Goal: Navigation & Orientation: Find specific page/section

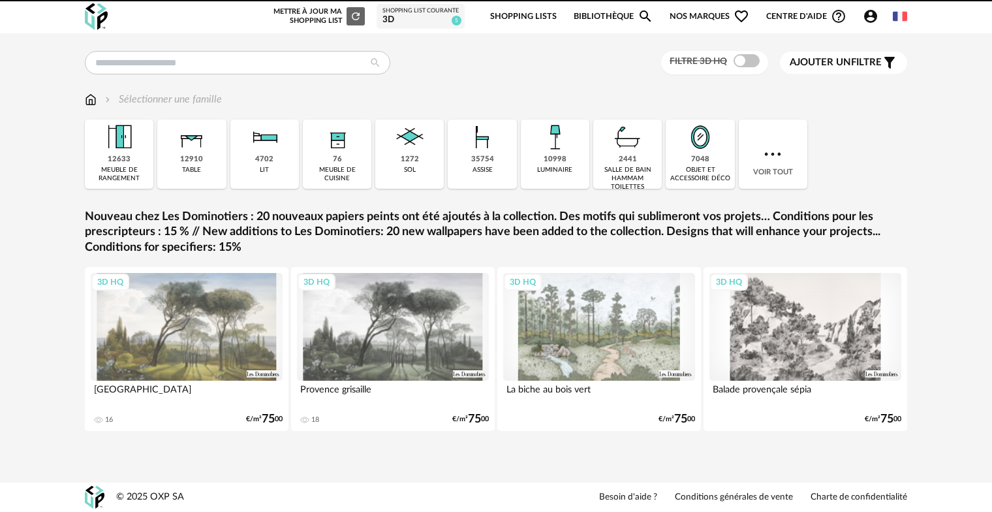
click at [539, 14] on link "Shopping Lists" at bounding box center [523, 16] width 67 height 31
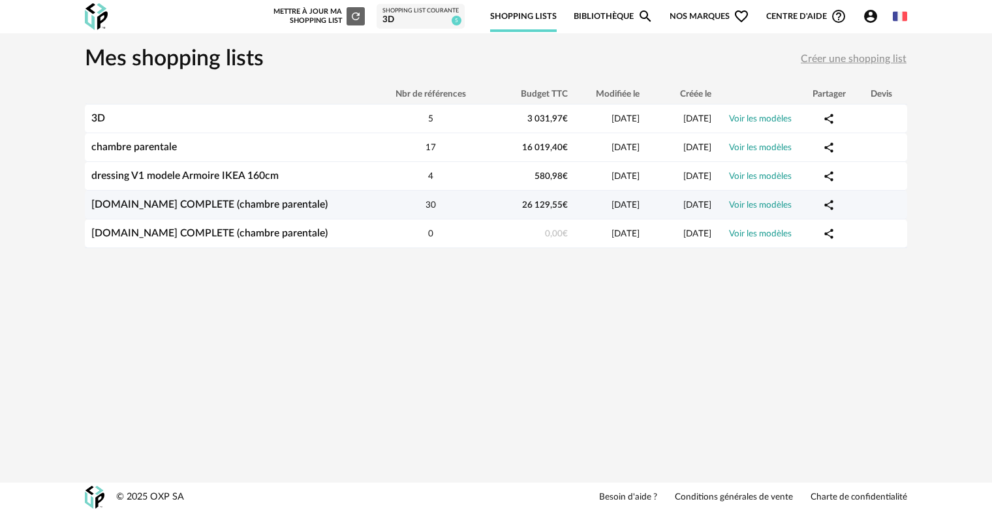
click at [237, 199] on link "[DOMAIN_NAME] COMPLETE (chambre parentale)" at bounding box center [209, 204] width 236 height 10
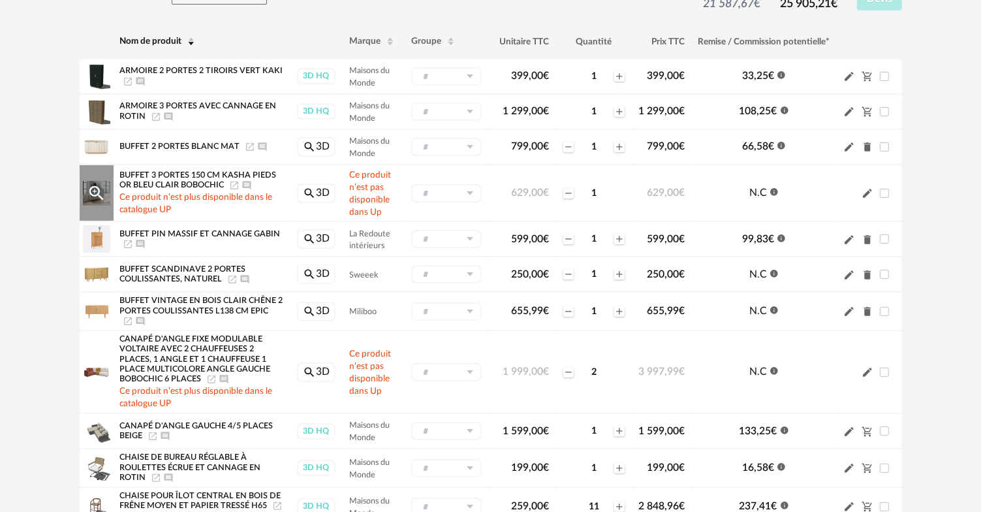
scroll to position [131, 0]
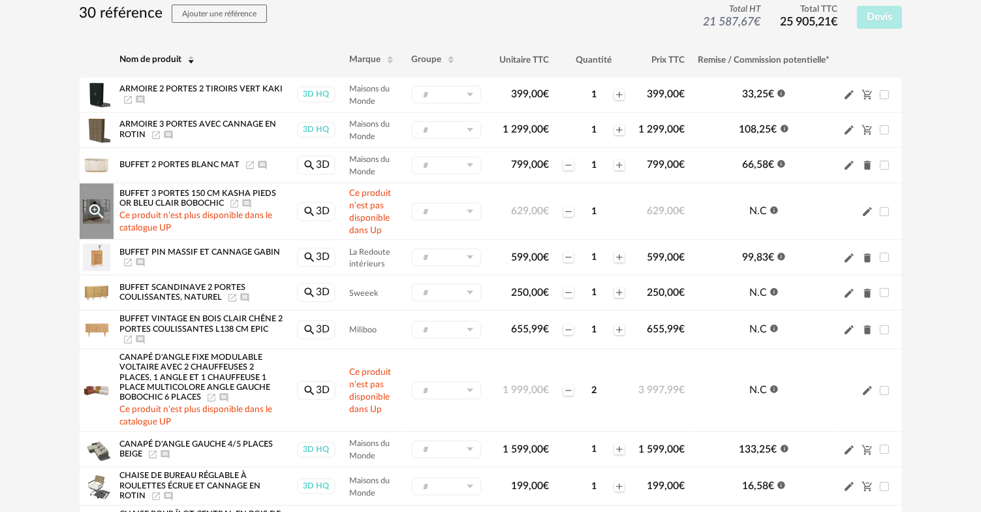
click at [868, 211] on icon "Pencil icon" at bounding box center [867, 211] width 9 height 9
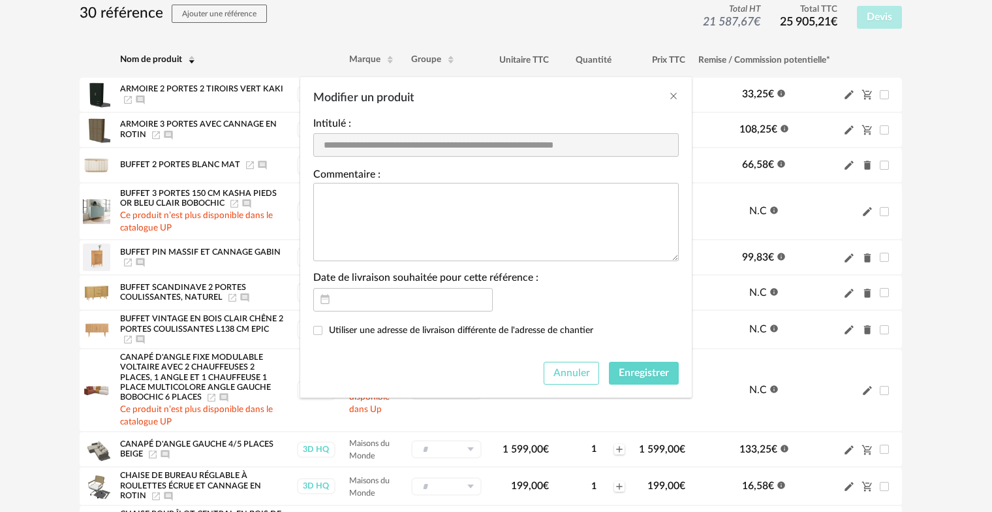
click at [585, 377] on button "Annuler" at bounding box center [572, 373] width 56 height 23
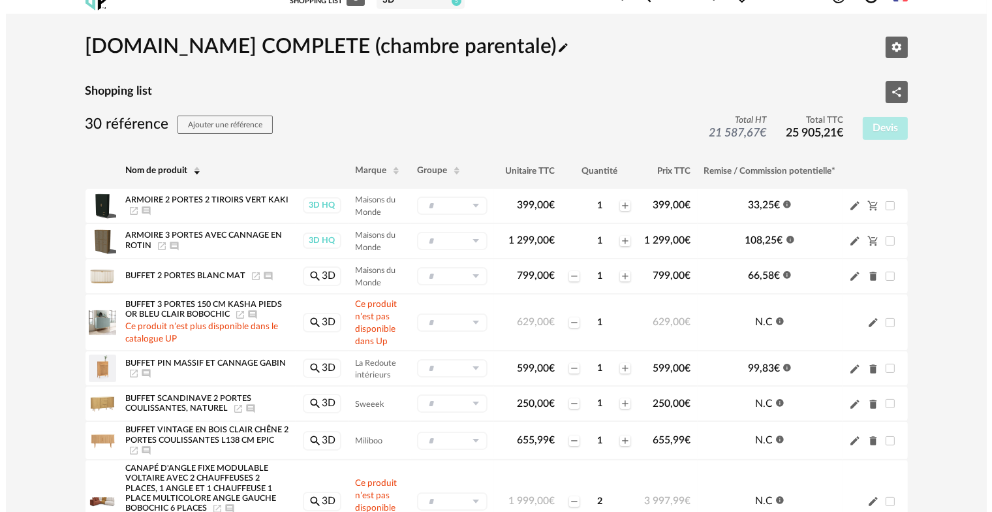
scroll to position [0, 0]
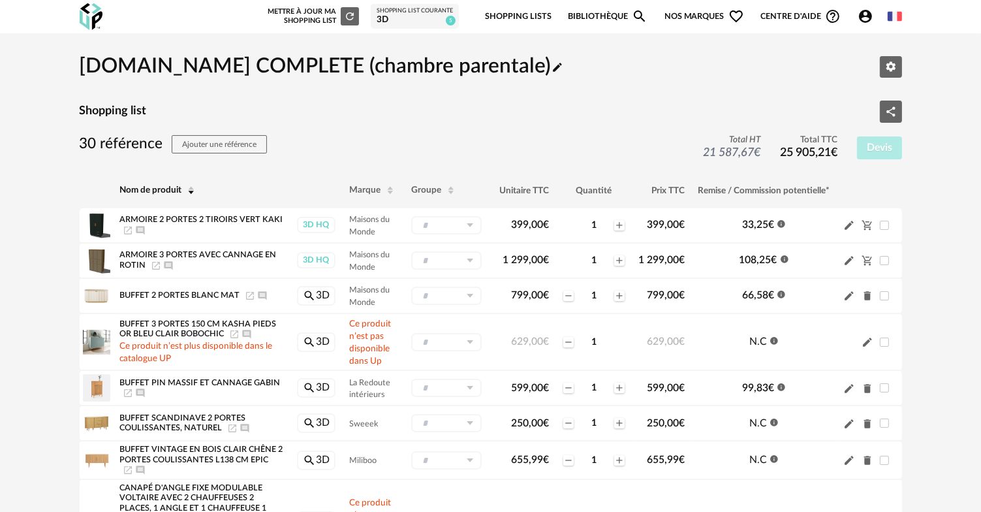
click at [432, 13] on div "Shopping List courante" at bounding box center [415, 11] width 76 height 8
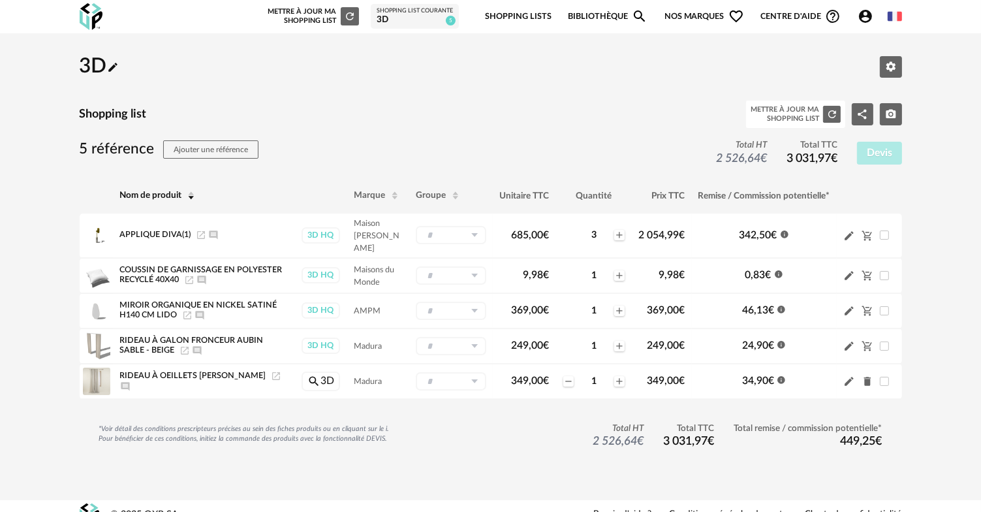
click at [514, 12] on link "Shopping Lists" at bounding box center [518, 16] width 67 height 31
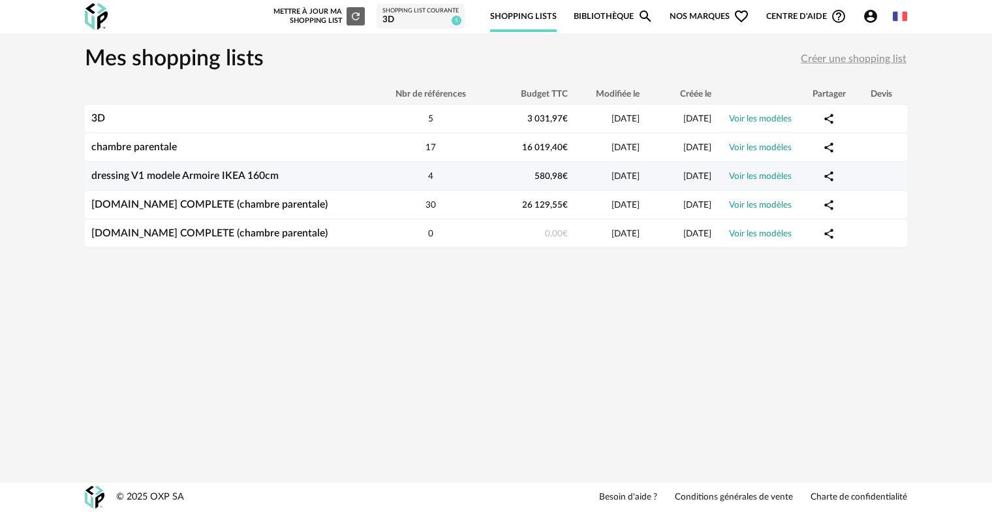
click at [162, 172] on link "dressing V1 modele Armoire IKEA 160cm" at bounding box center [184, 175] width 187 height 10
